Goal: Task Accomplishment & Management: Manage account settings

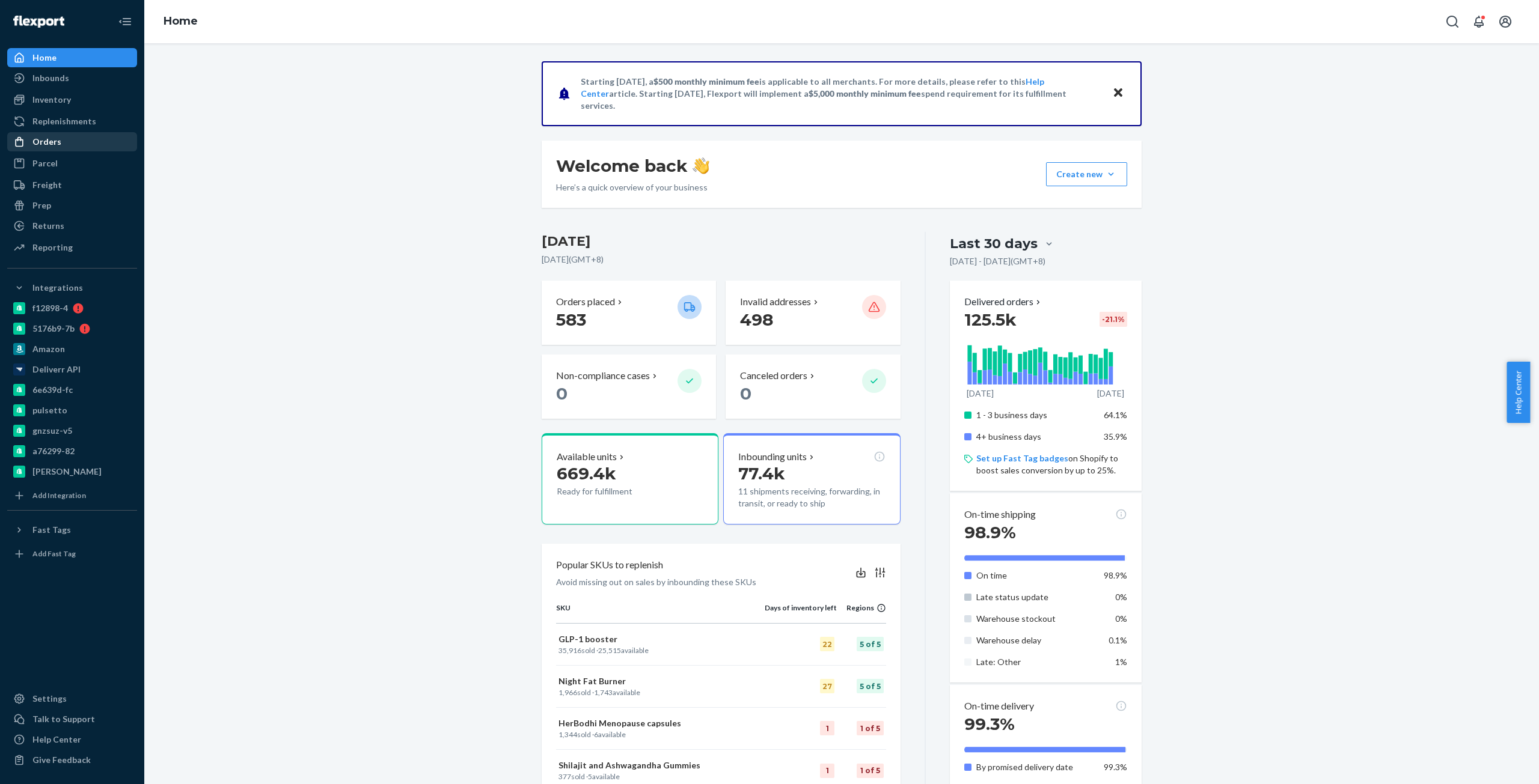
click at [46, 141] on div "Orders" at bounding box center [47, 142] width 29 height 12
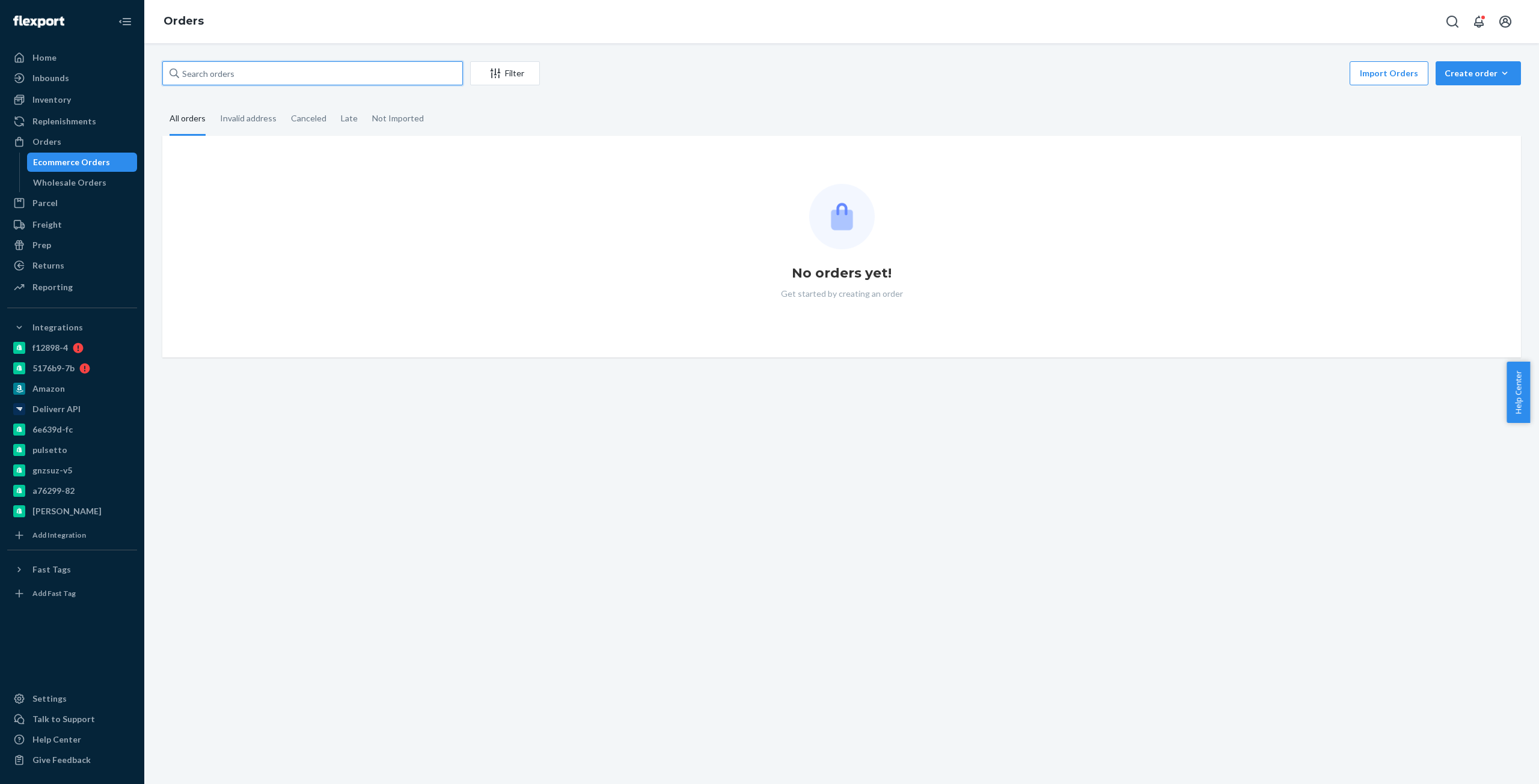
click at [261, 79] on input "text" at bounding box center [312, 73] width 300 height 24
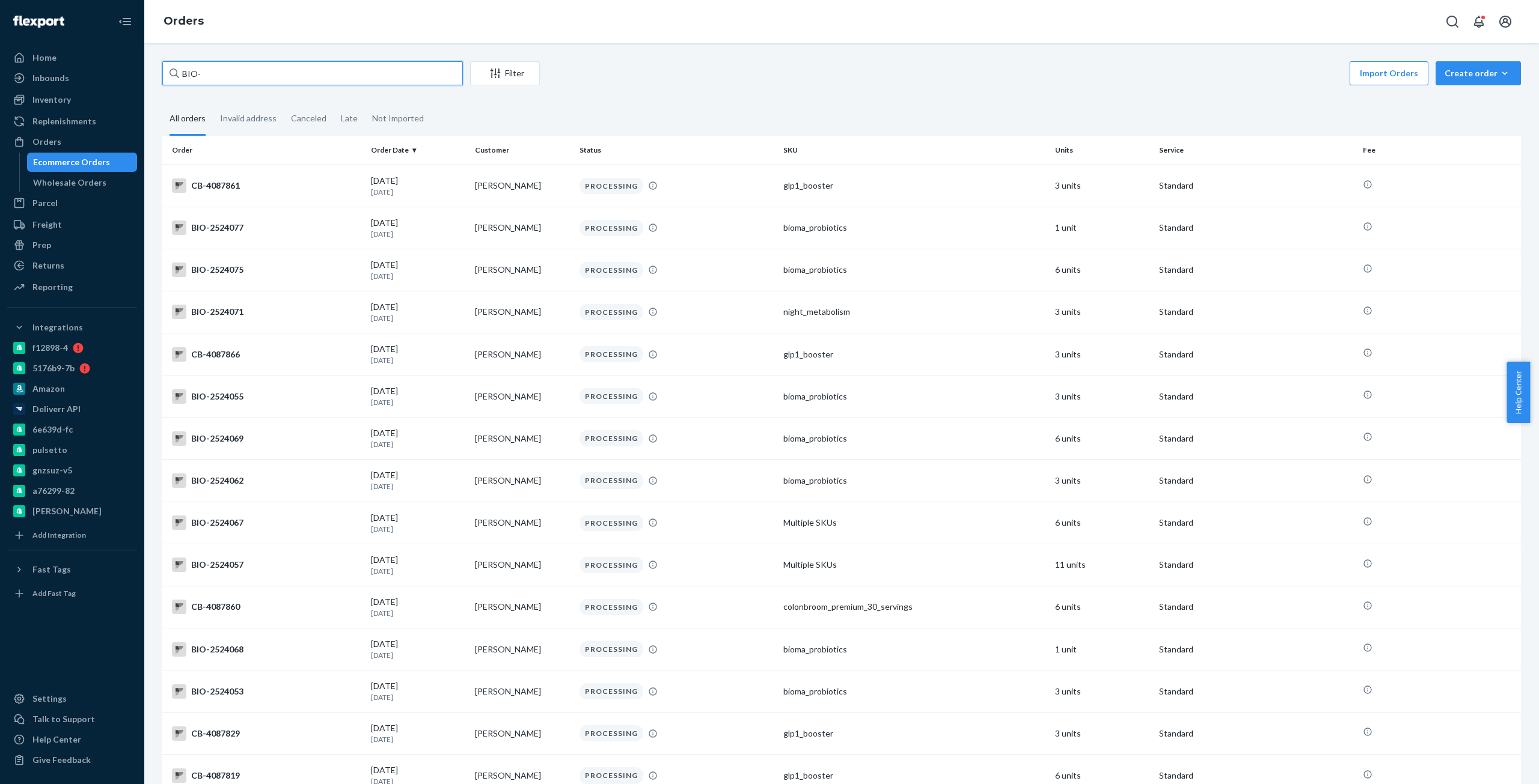
paste input "[PERSON_NAME][EMAIL_ADDRESS][PERSON_NAME][DOMAIN_NAME]"
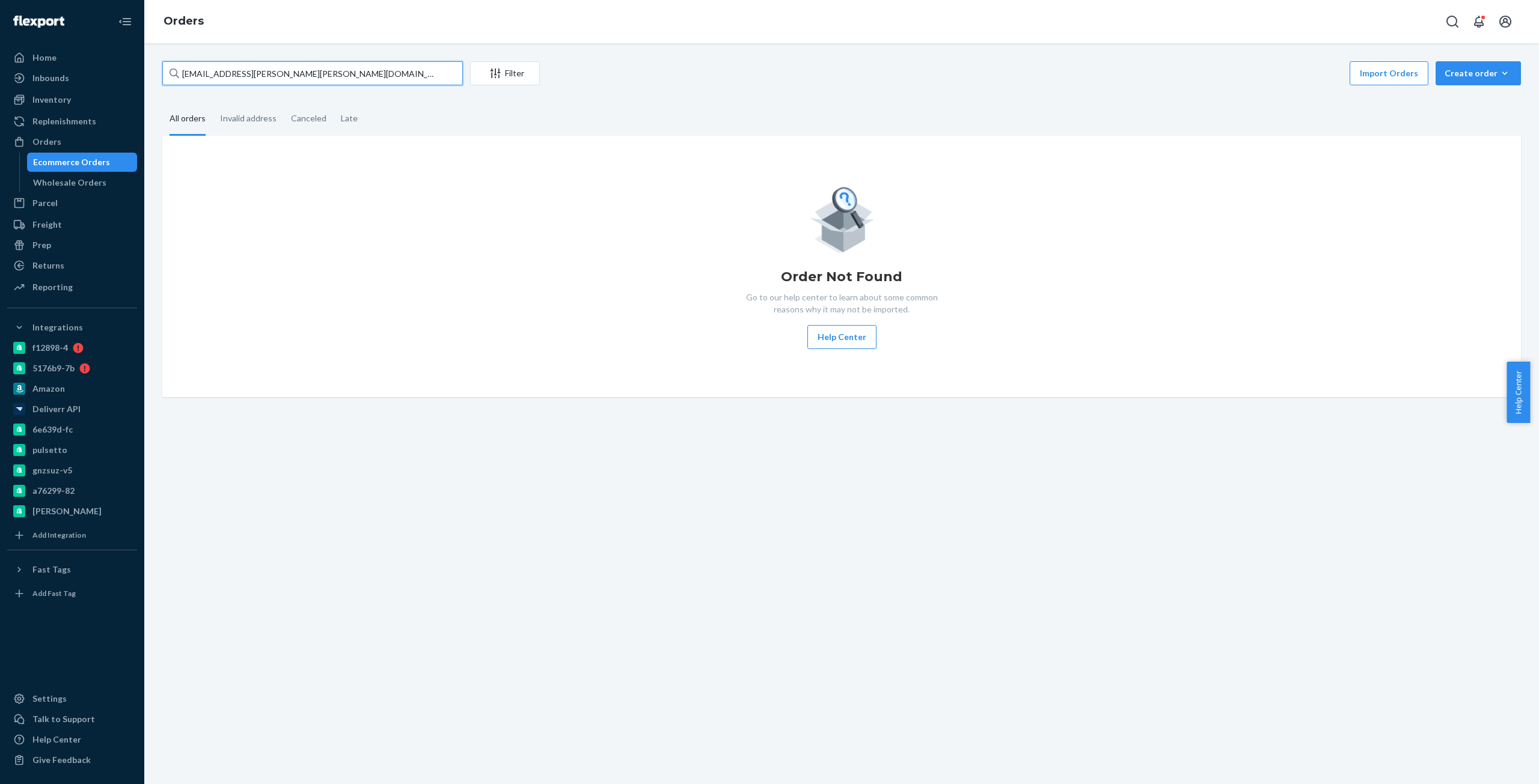
drag, startPoint x: 199, startPoint y: 70, endPoint x: 380, endPoint y: 64, distance: 181.1
click at [380, 64] on input "[EMAIL_ADDRESS][PERSON_NAME][PERSON_NAME][DOMAIN_NAME]" at bounding box center [312, 73] width 300 height 24
paste input "2449007"
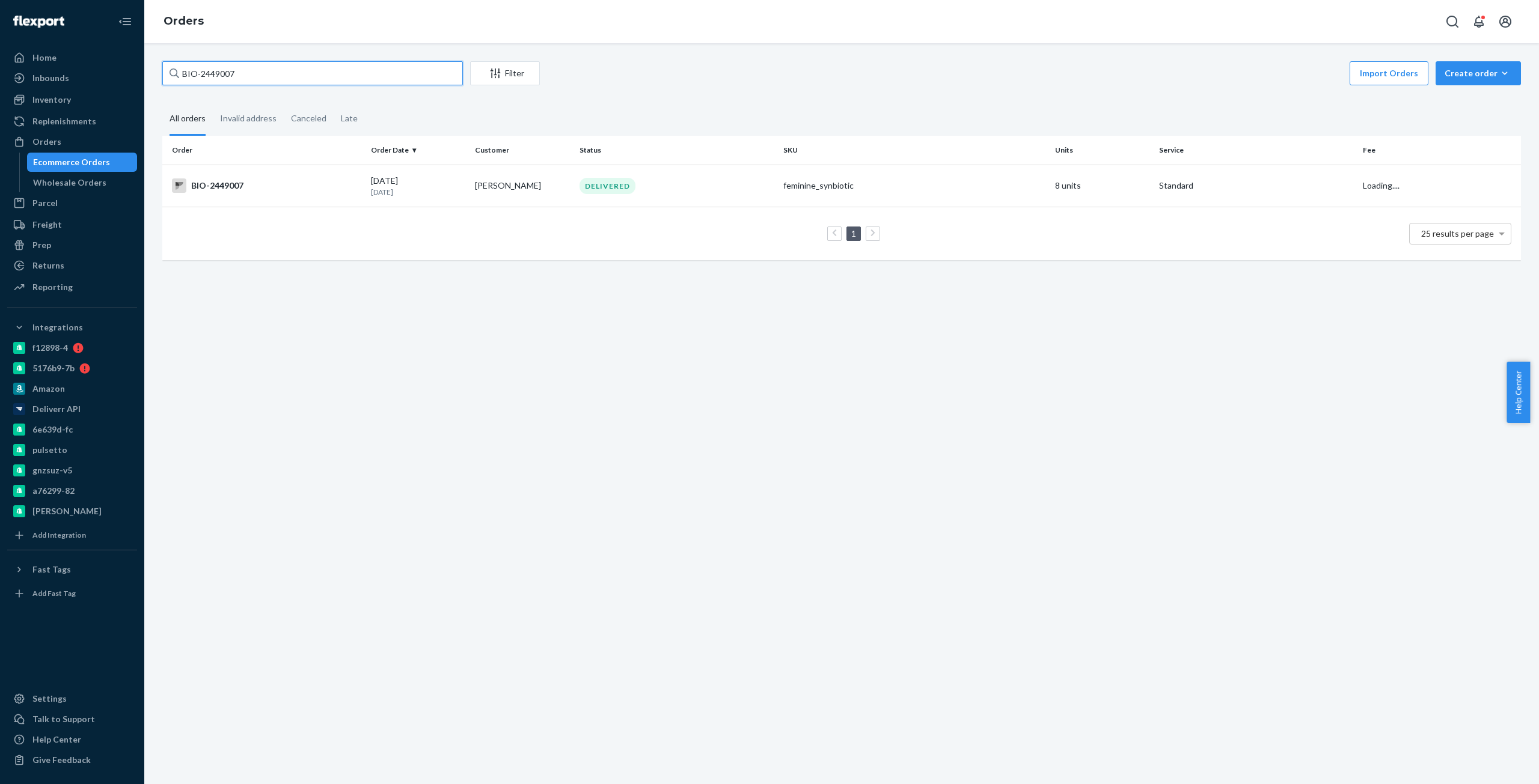
type input "BIO-2449007"
click at [236, 194] on td "BIO-2449007" at bounding box center [264, 186] width 204 height 42
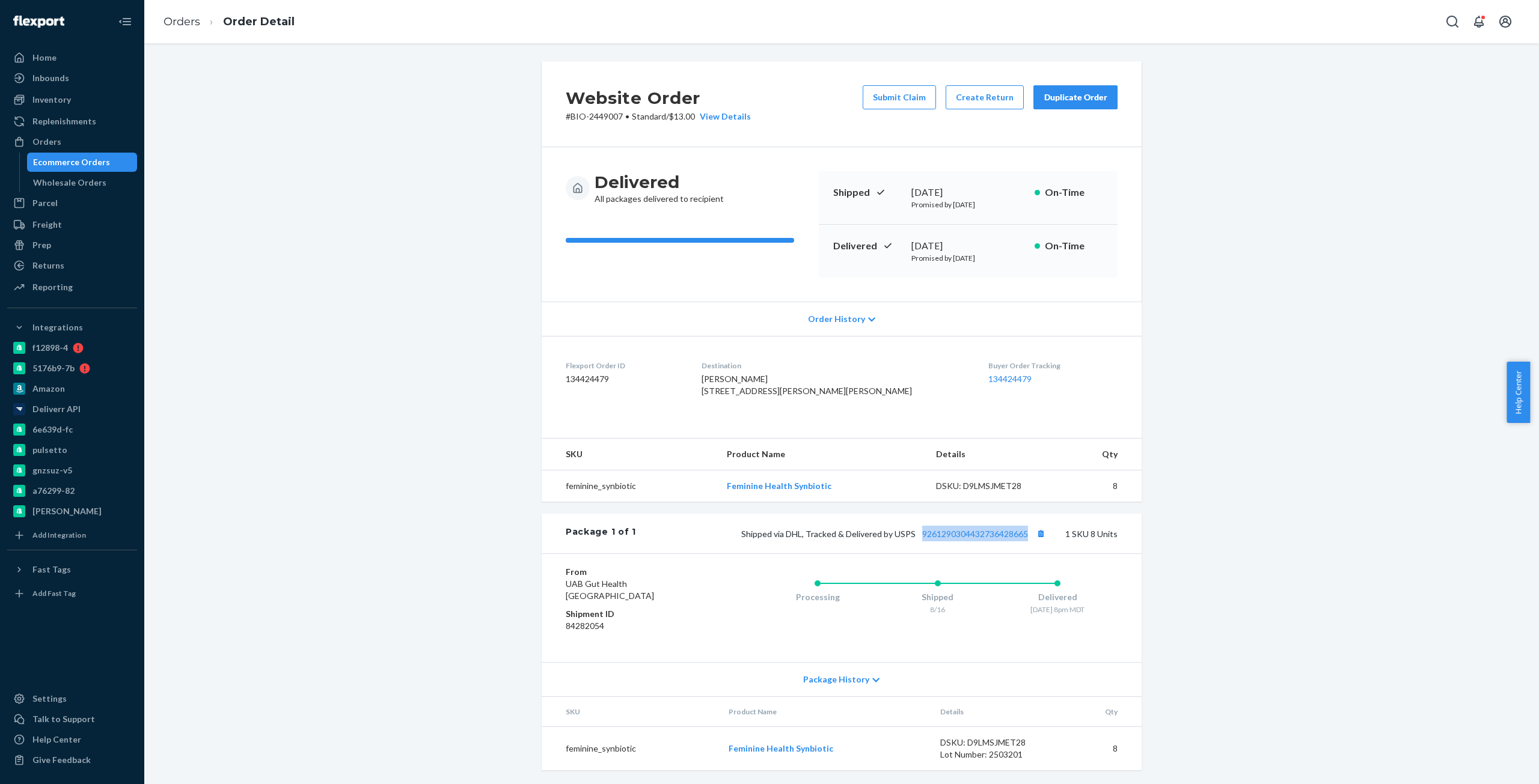
copy link "9261290304432736428665"
